Goal: Task Accomplishment & Management: Use online tool/utility

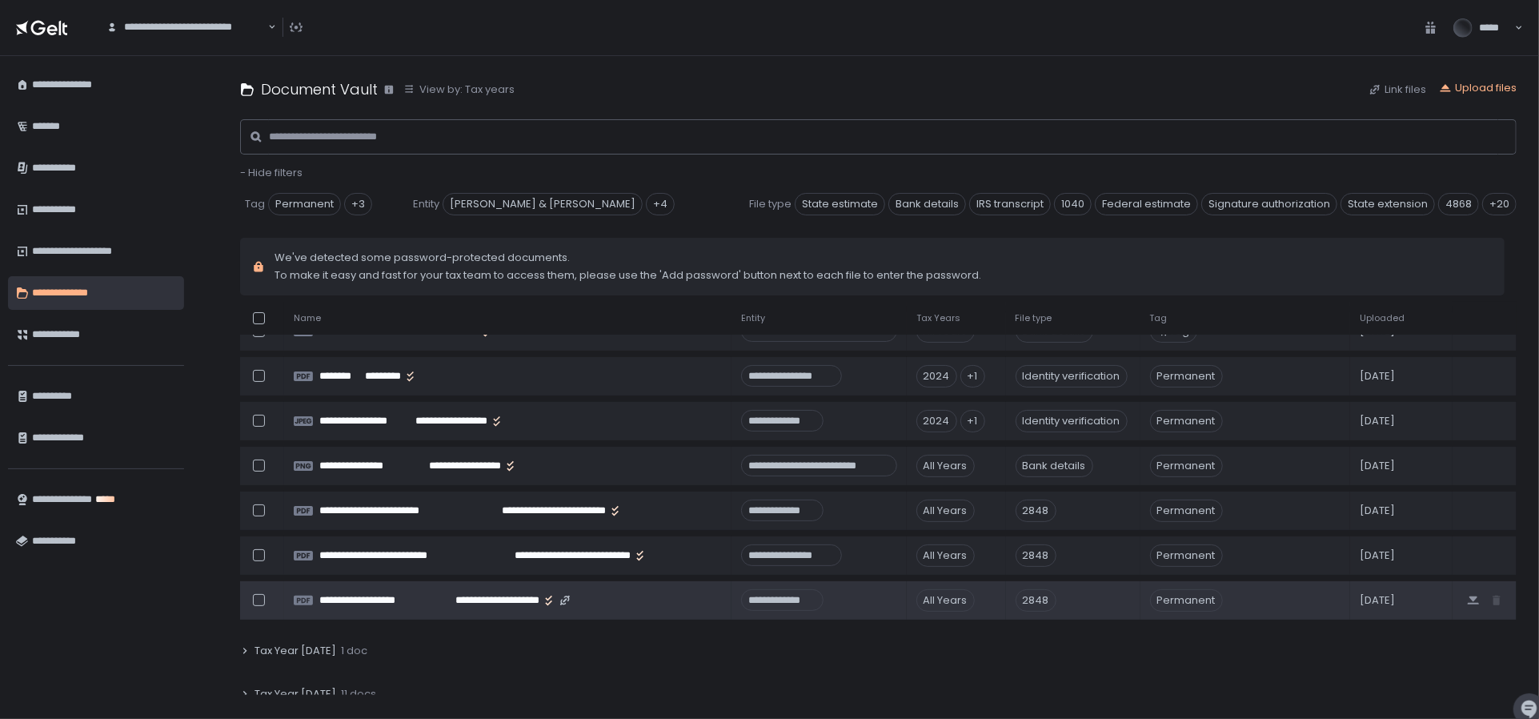
scroll to position [306, 0]
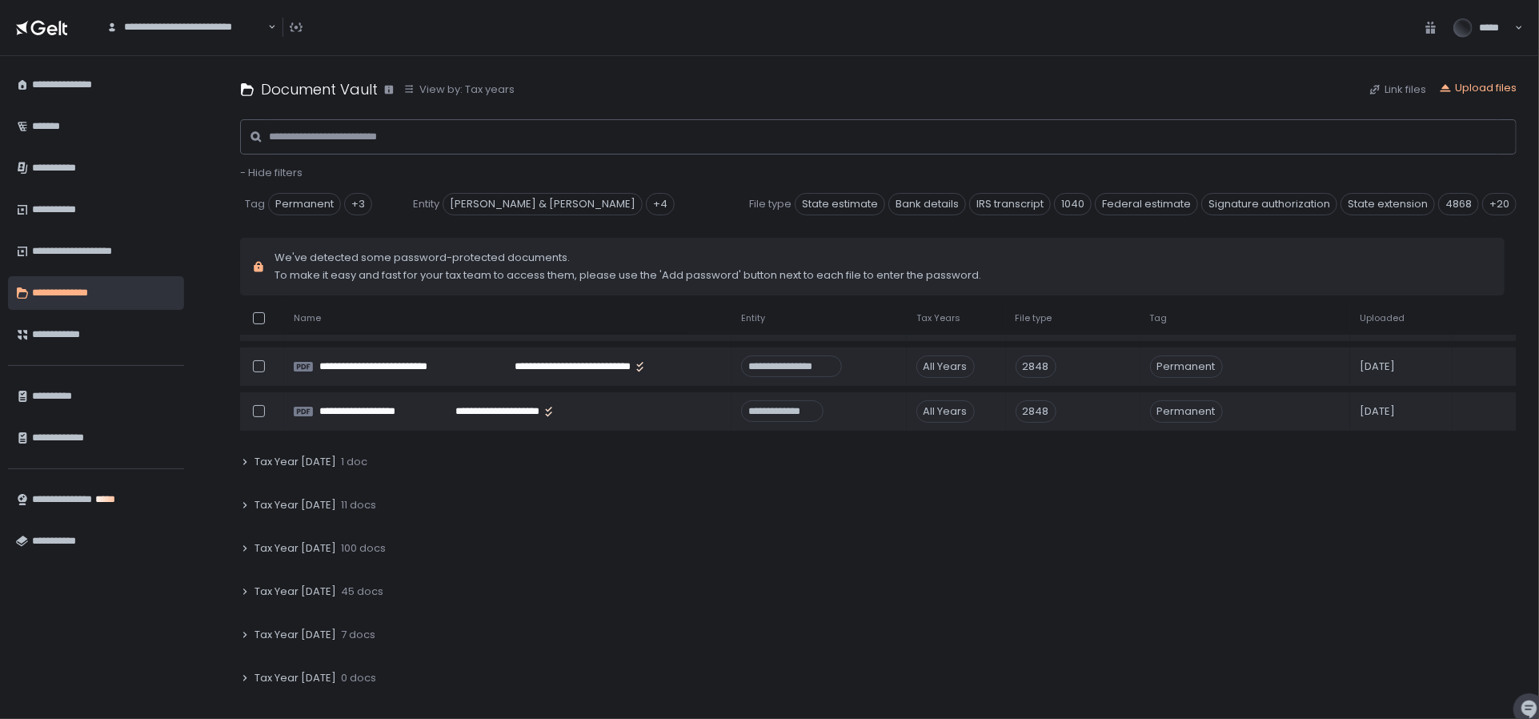
click at [307, 590] on span "Tax Year [DATE]" at bounding box center [296, 591] width 82 height 14
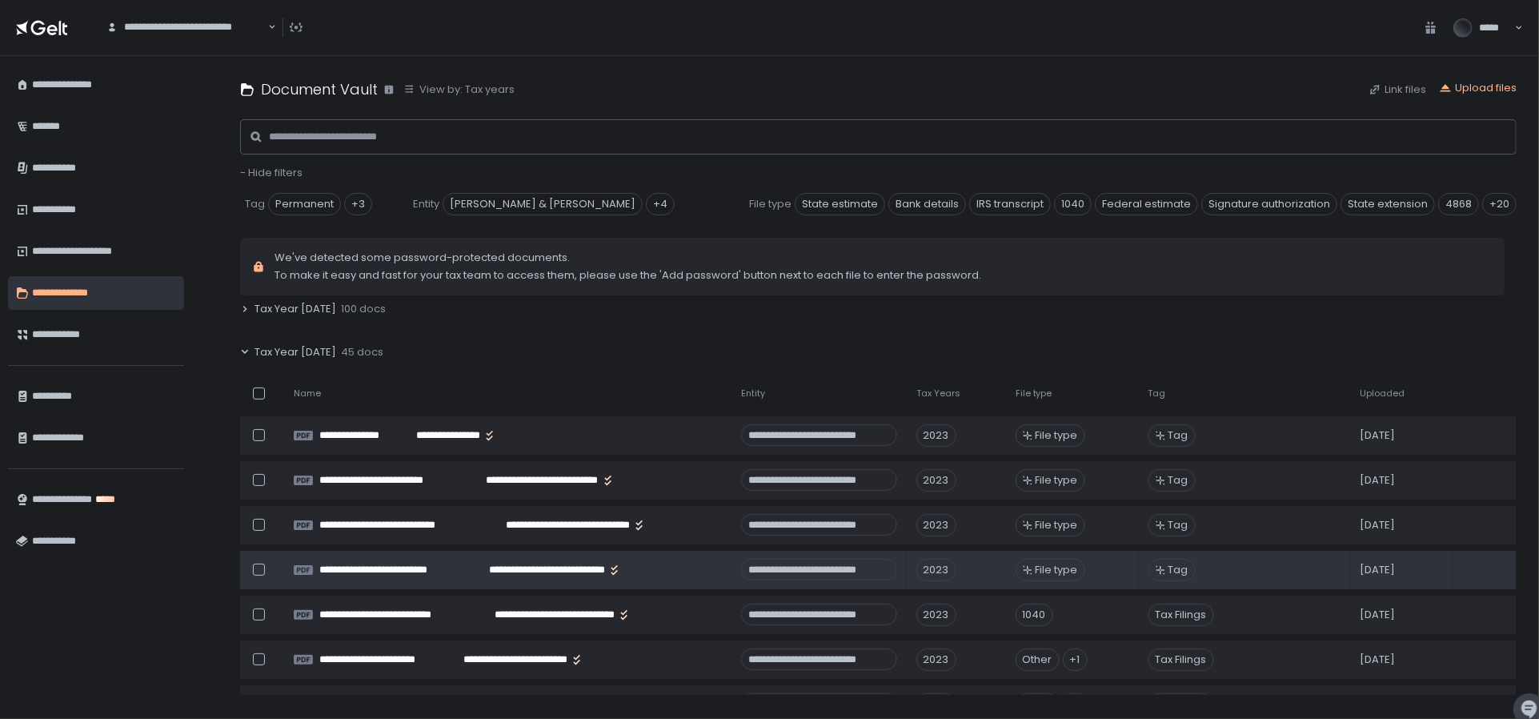
scroll to position [546, 0]
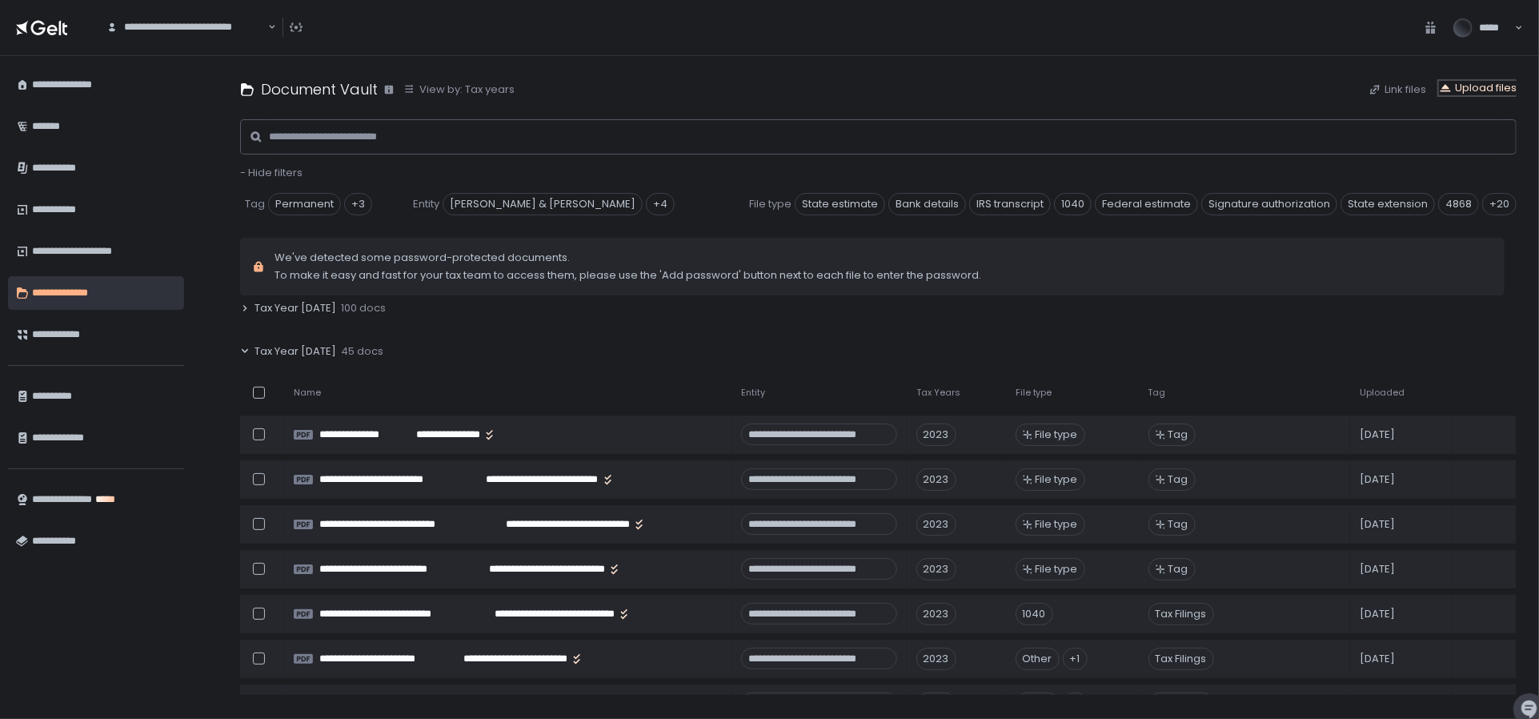
click at [1498, 93] on div "Upload files" at bounding box center [1478, 88] width 78 height 14
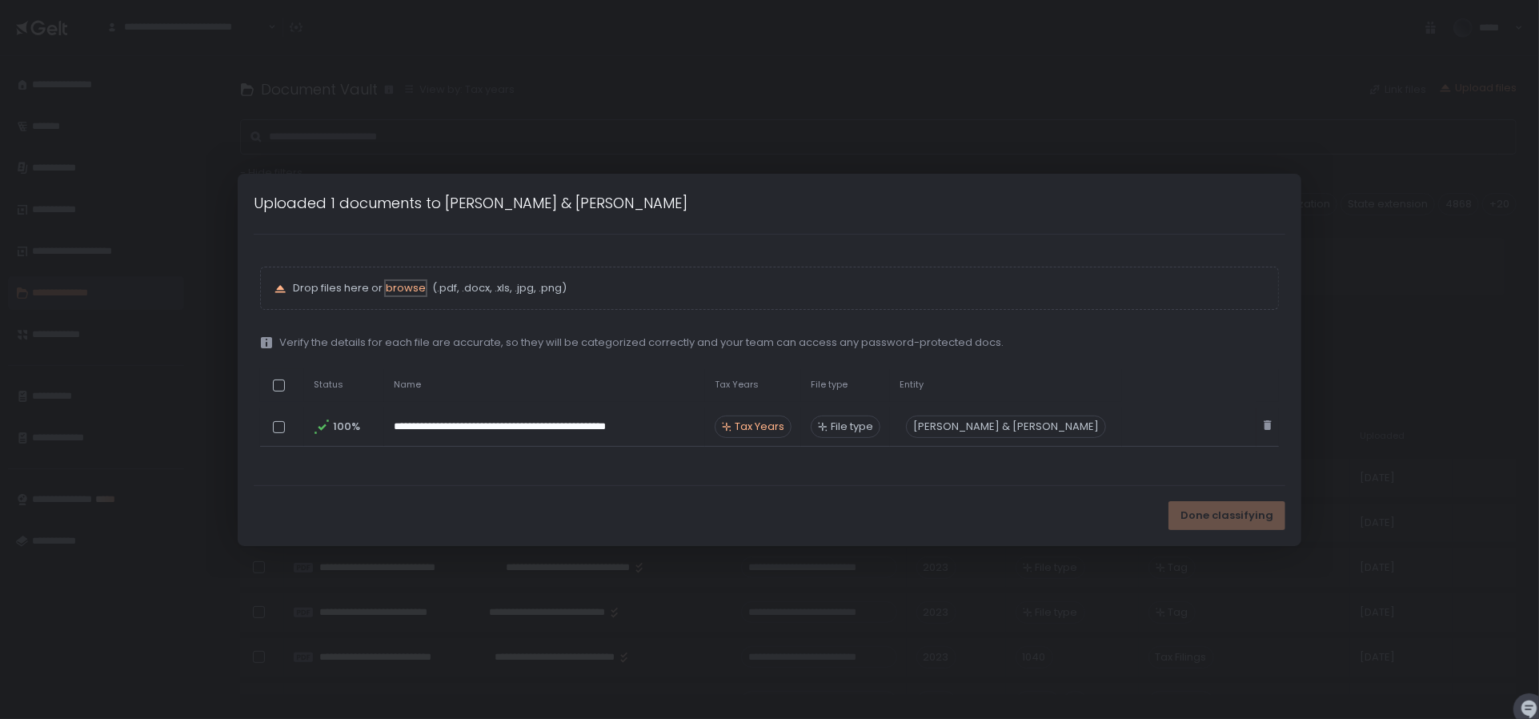
scroll to position [589, 0]
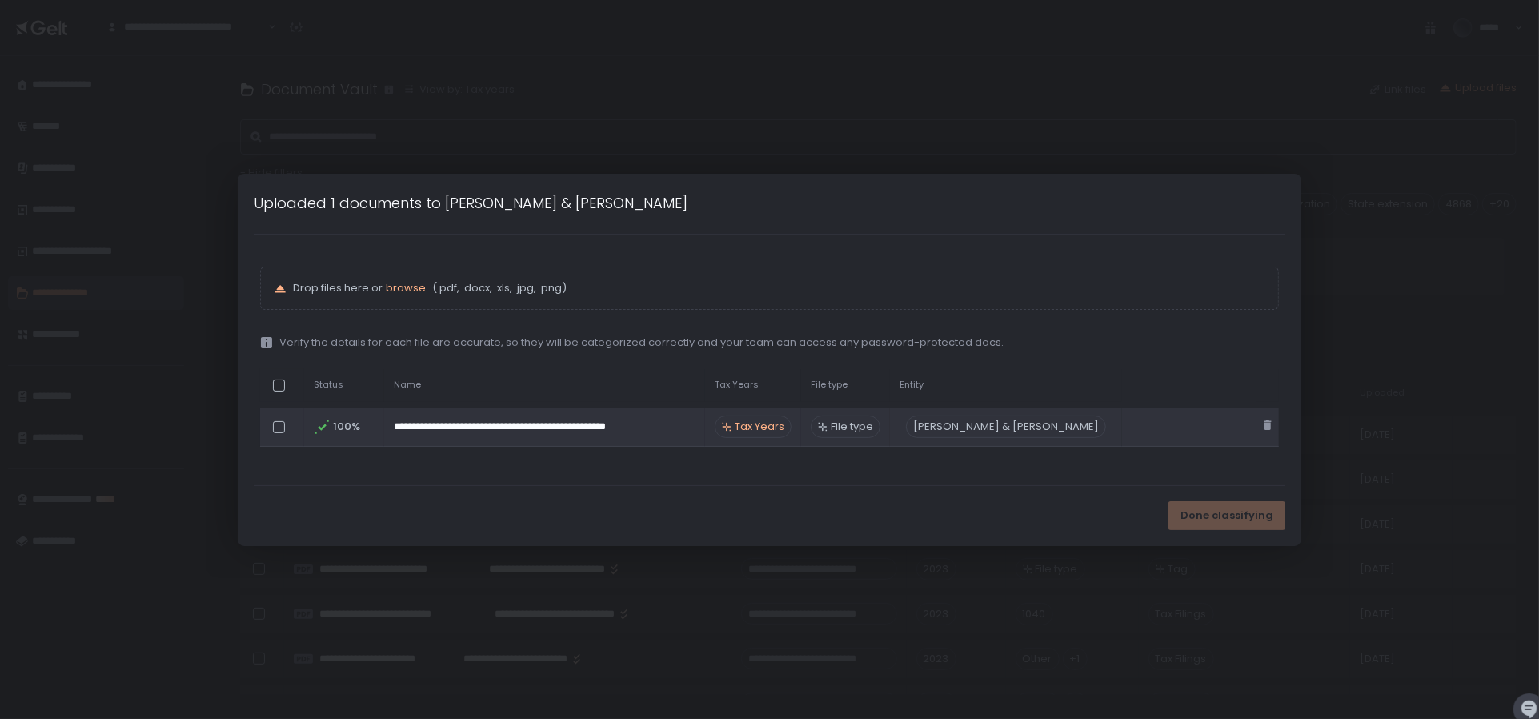
click at [771, 426] on span "Tax Years" at bounding box center [760, 426] width 50 height 14
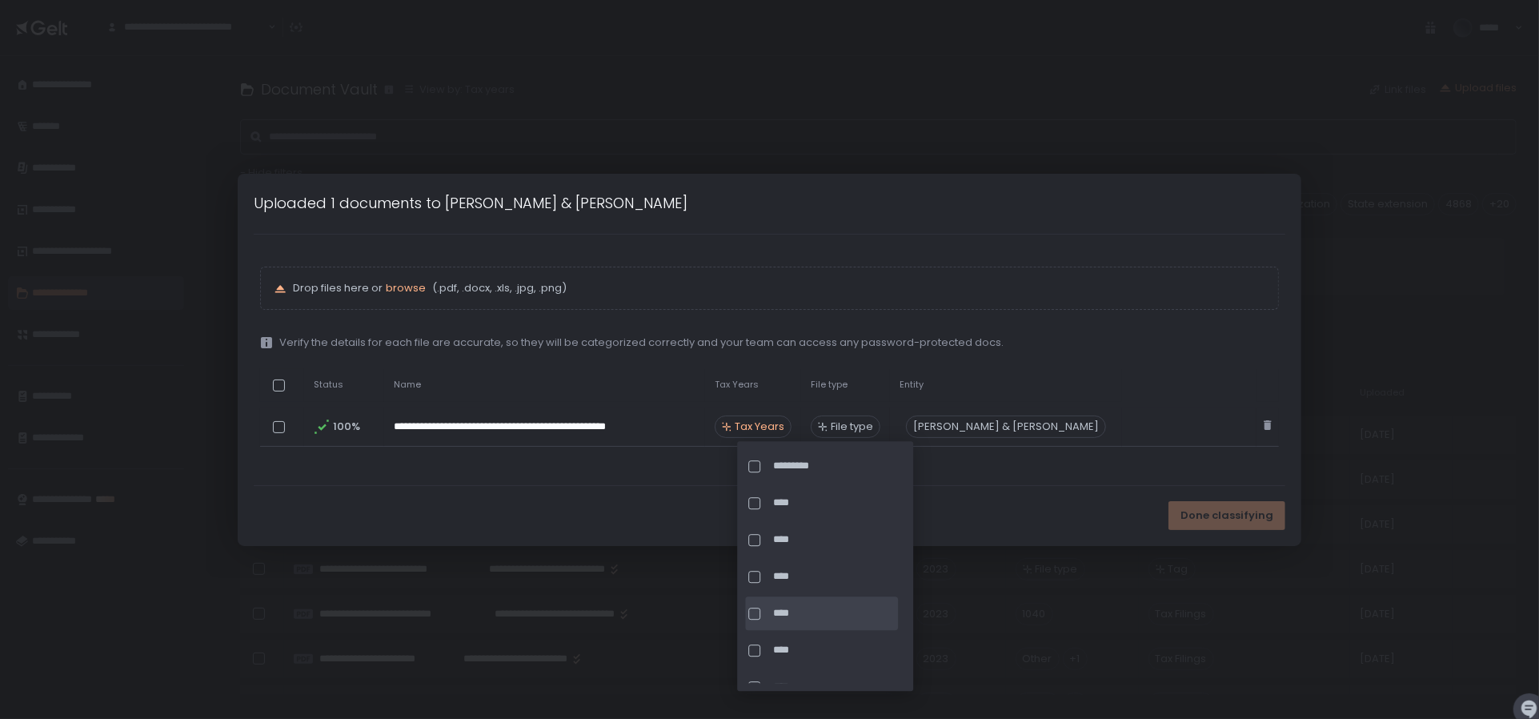
click at [755, 612] on div at bounding box center [754, 613] width 12 height 12
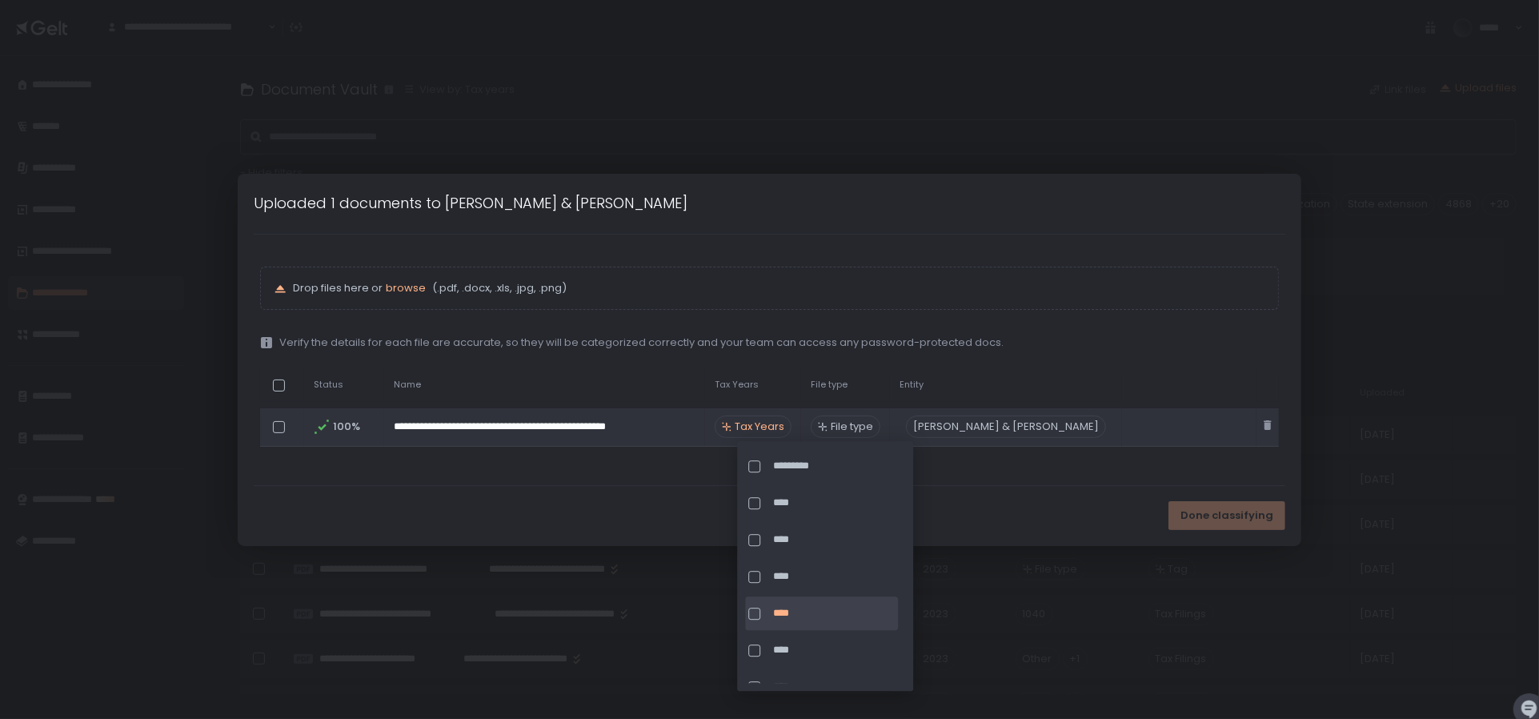
click at [873, 430] on span "File type" at bounding box center [852, 426] width 42 height 14
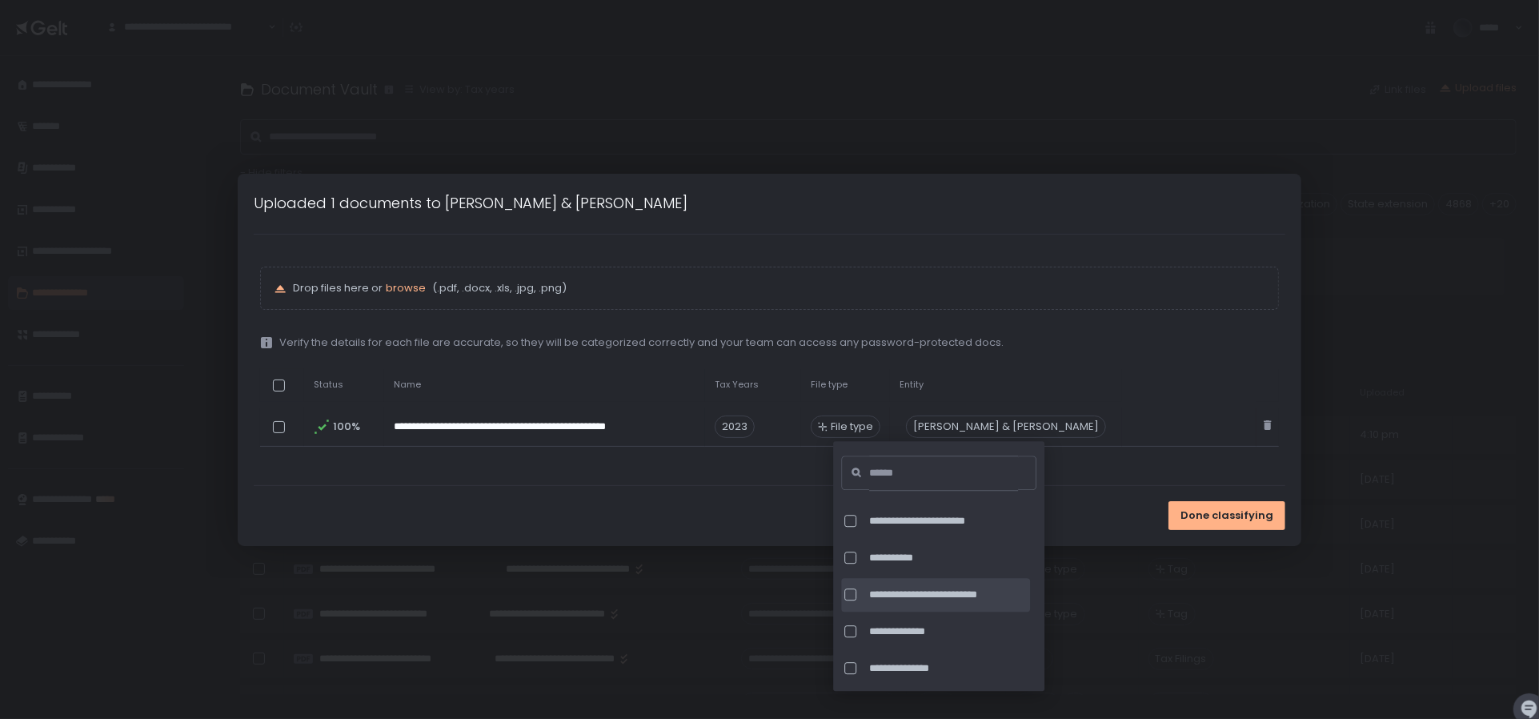
scroll to position [5123, 0]
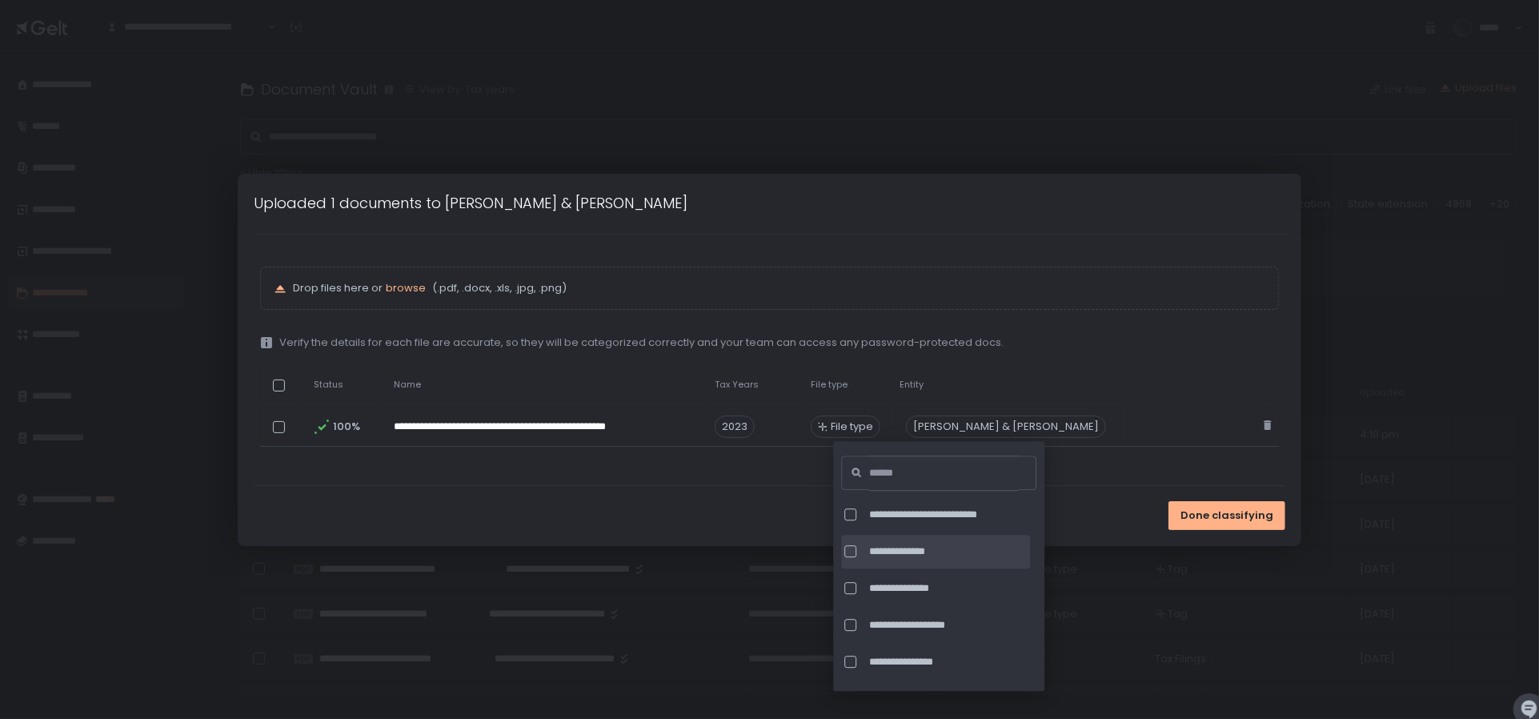
click at [885, 550] on span "**********" at bounding box center [948, 551] width 158 height 14
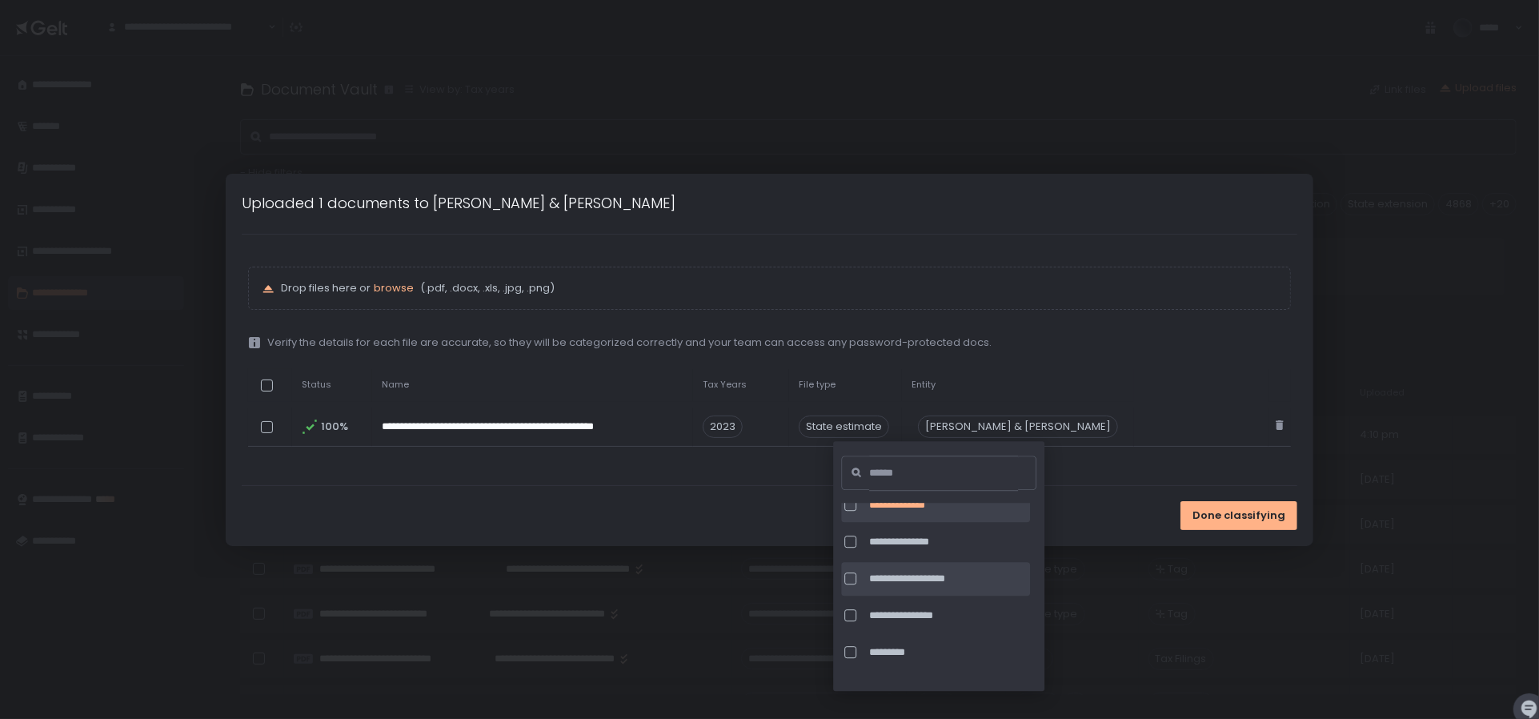
scroll to position [5203, 0]
click at [1209, 519] on span "Done classifying" at bounding box center [1239, 515] width 93 height 14
